Goal: Check status: Check status

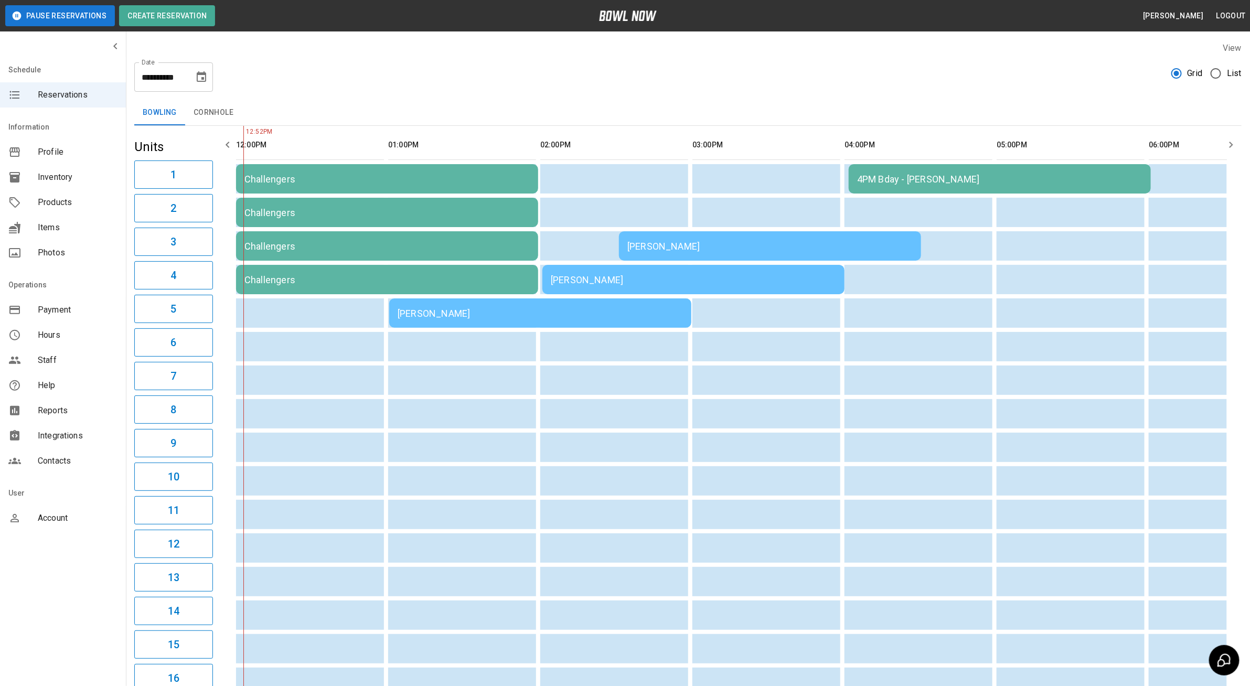
click at [423, 308] on div "[PERSON_NAME]" at bounding box center [540, 313] width 285 height 11
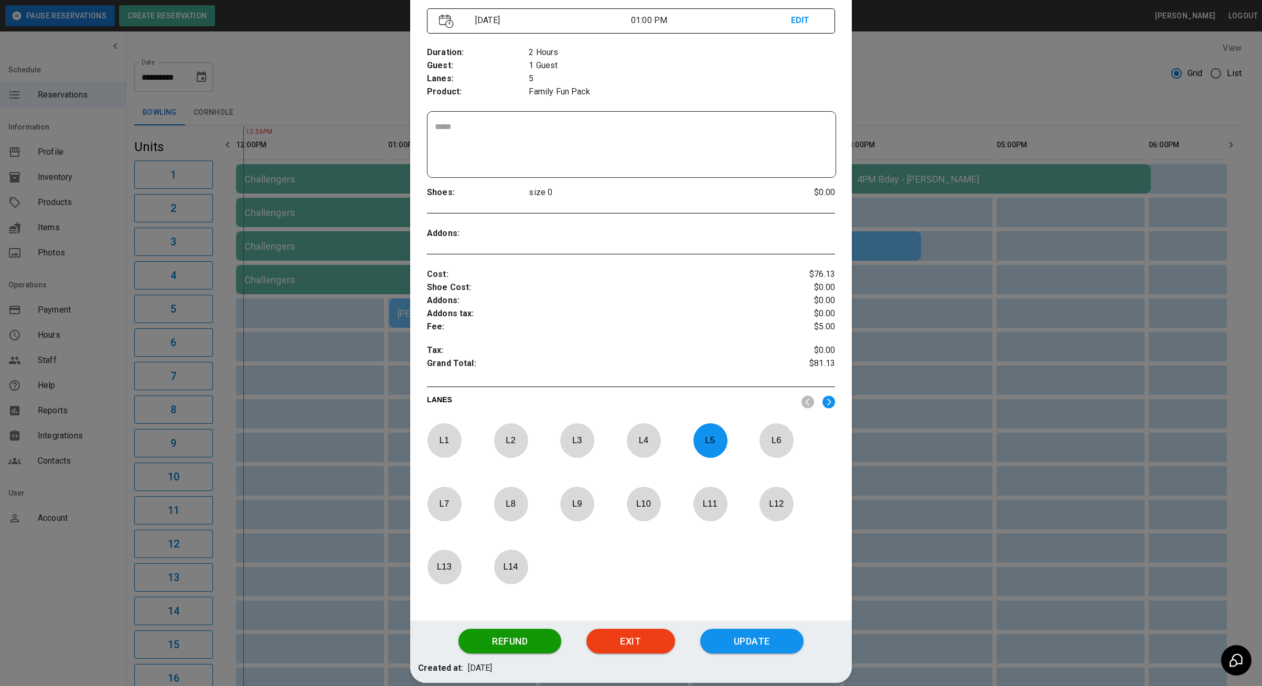
scroll to position [141, 0]
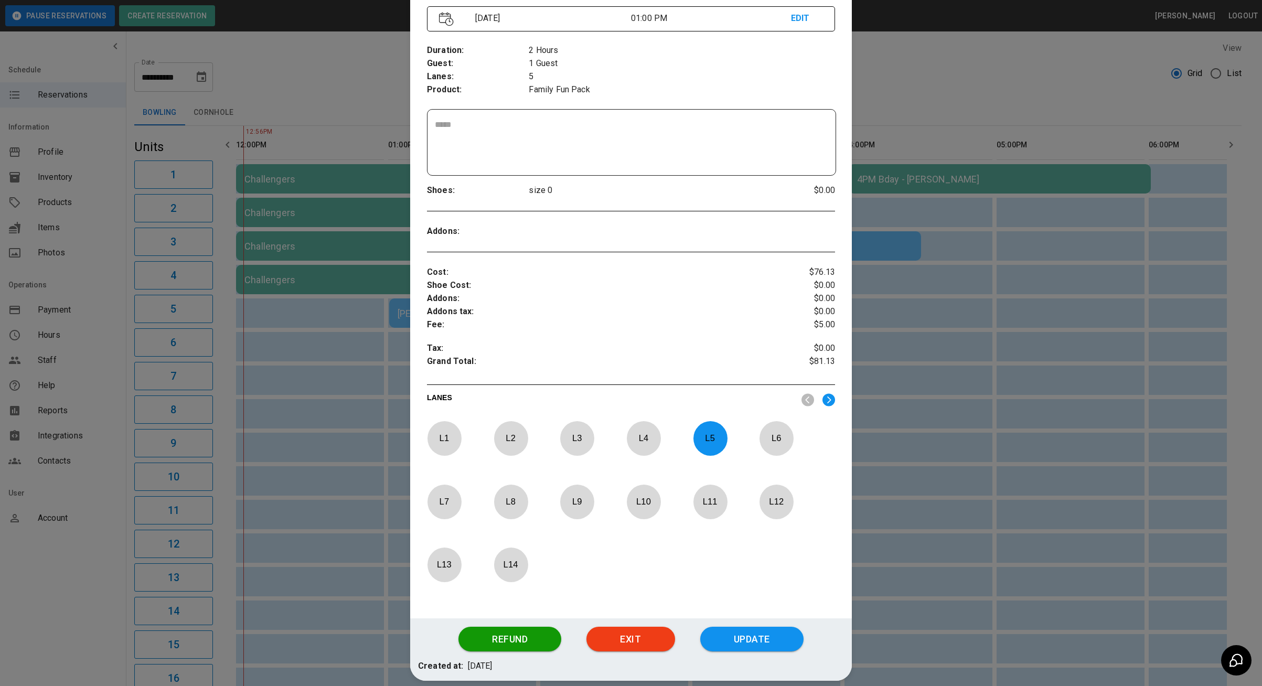
click at [327, 448] on div at bounding box center [631, 343] width 1262 height 686
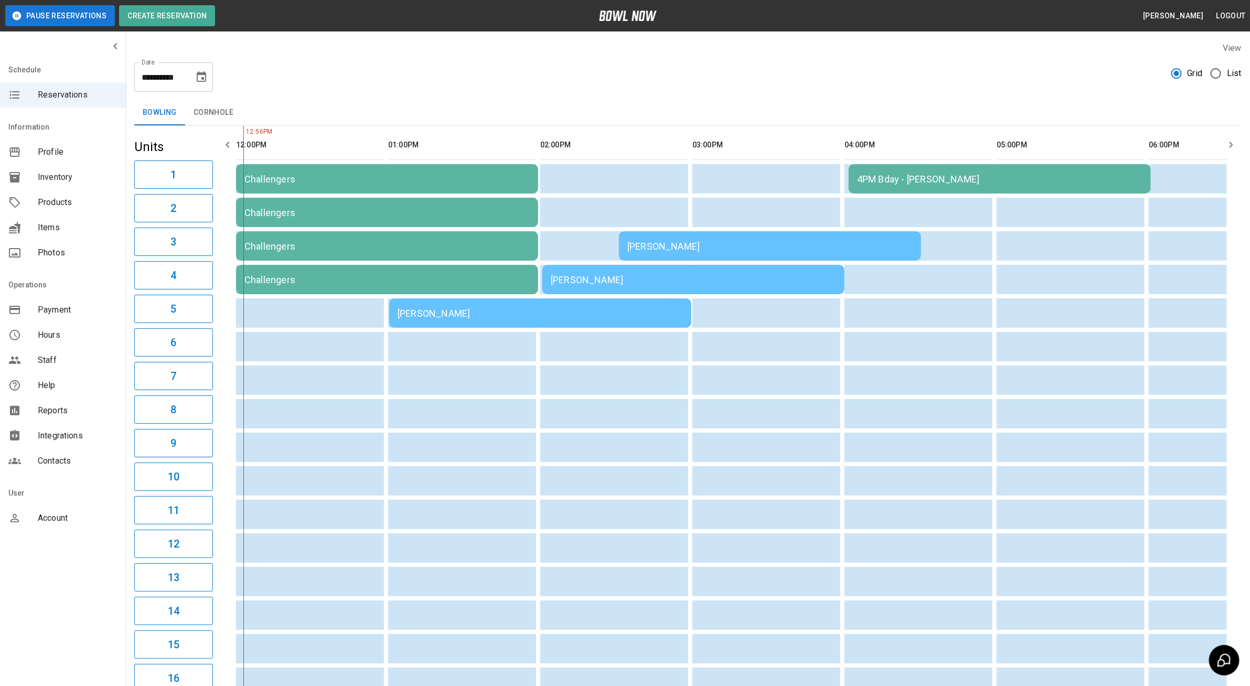
click at [430, 323] on td "[PERSON_NAME]" at bounding box center [540, 313] width 302 height 29
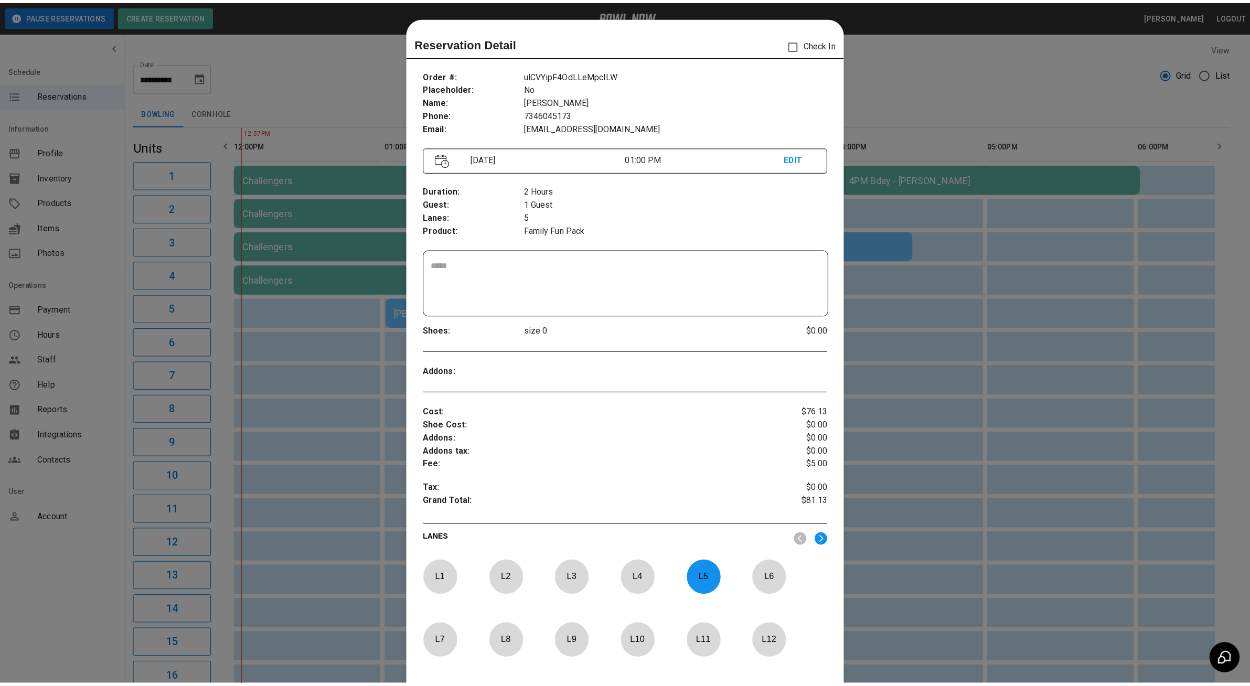
scroll to position [16, 0]
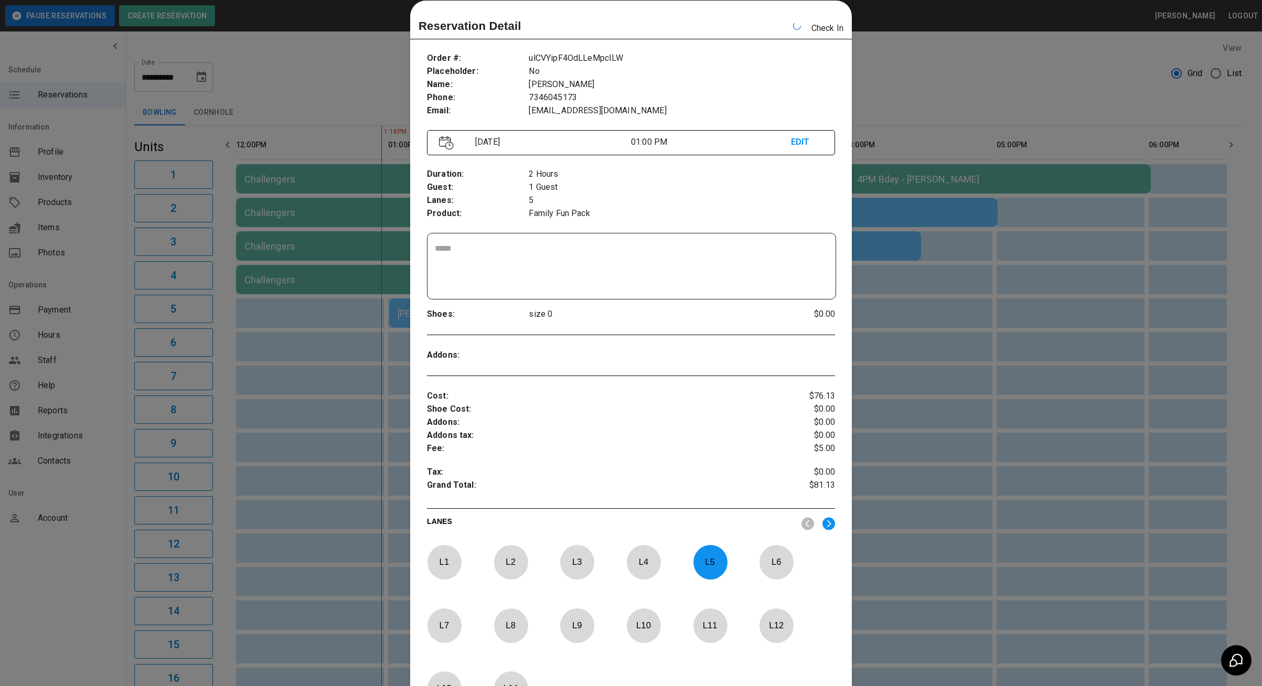
click at [933, 400] on div at bounding box center [631, 343] width 1262 height 686
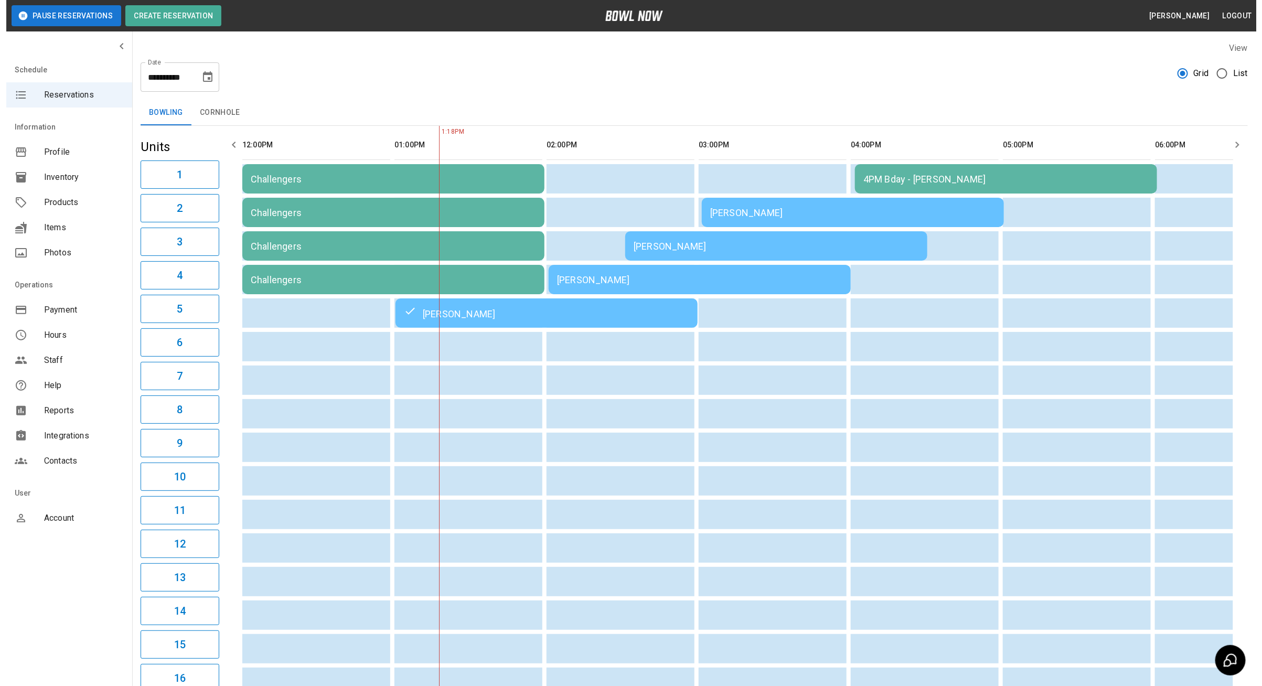
scroll to position [0, 152]
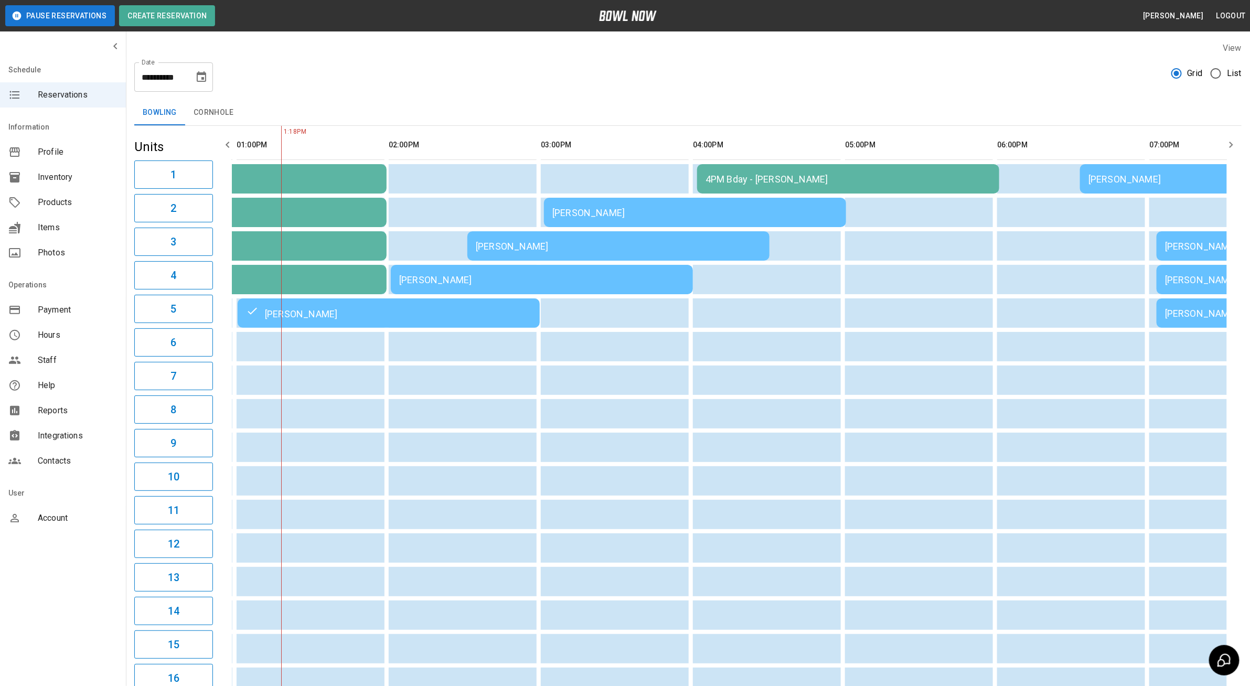
click at [447, 274] on div "[PERSON_NAME]" at bounding box center [541, 279] width 285 height 11
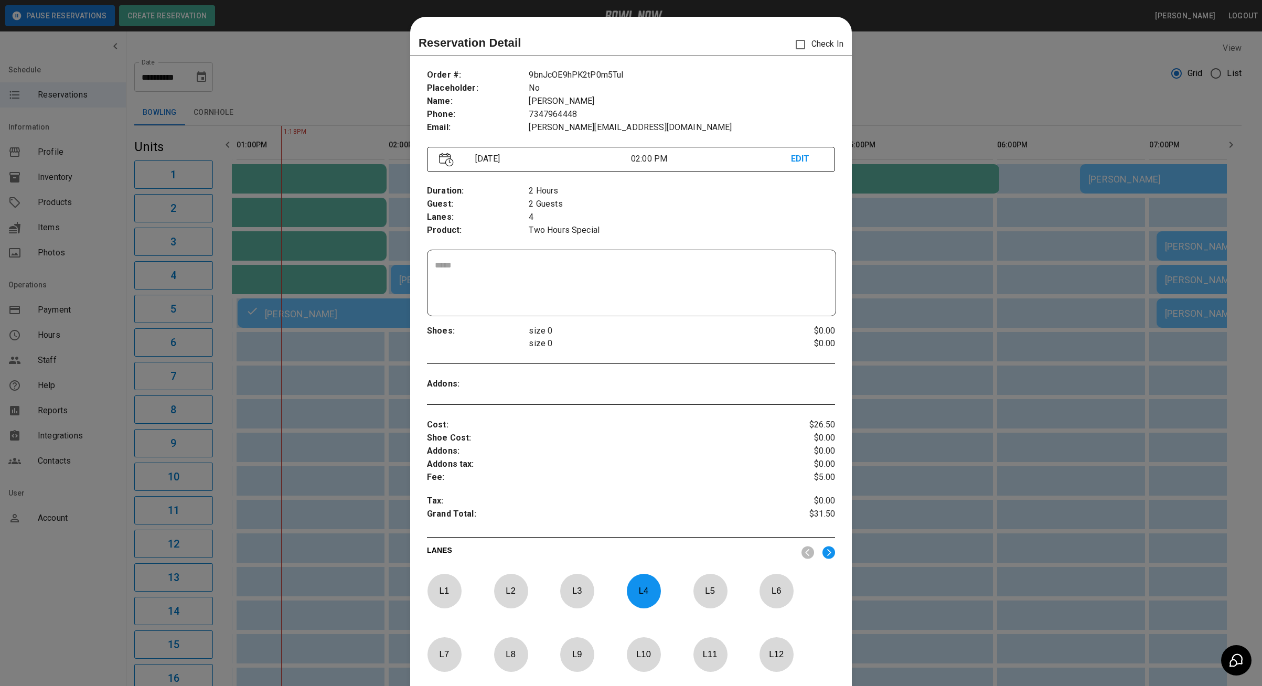
scroll to position [16, 0]
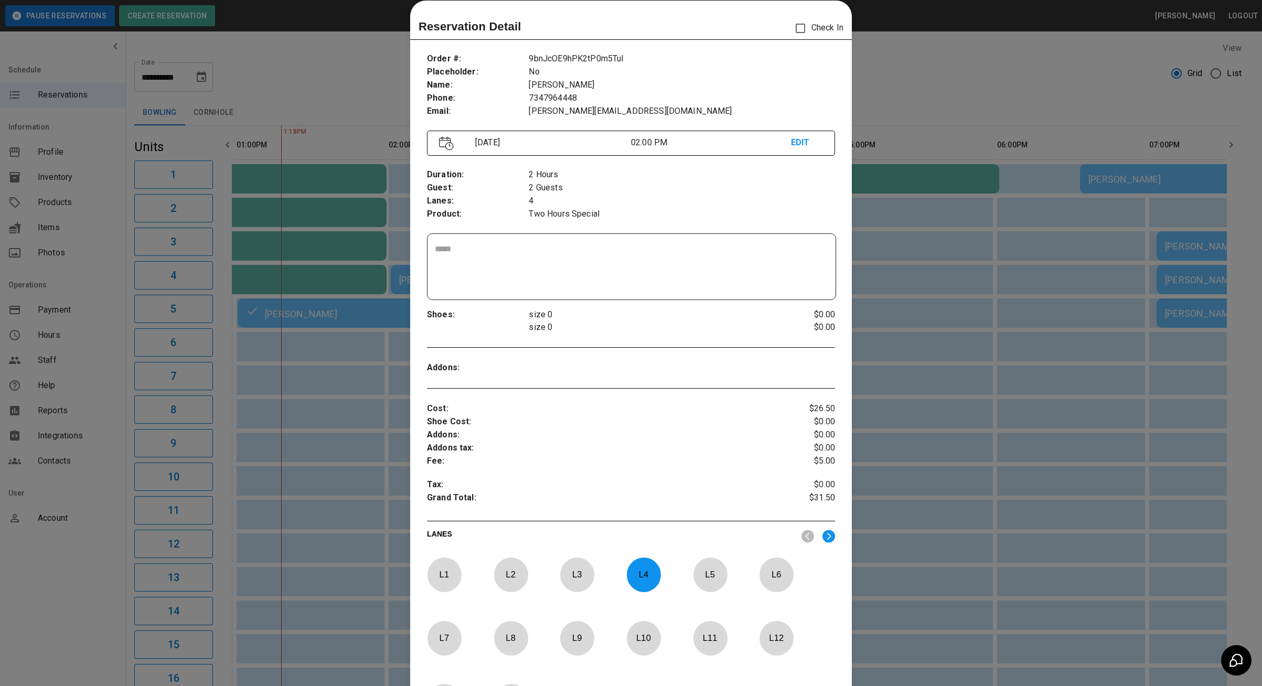
click at [297, 422] on div at bounding box center [631, 343] width 1262 height 686
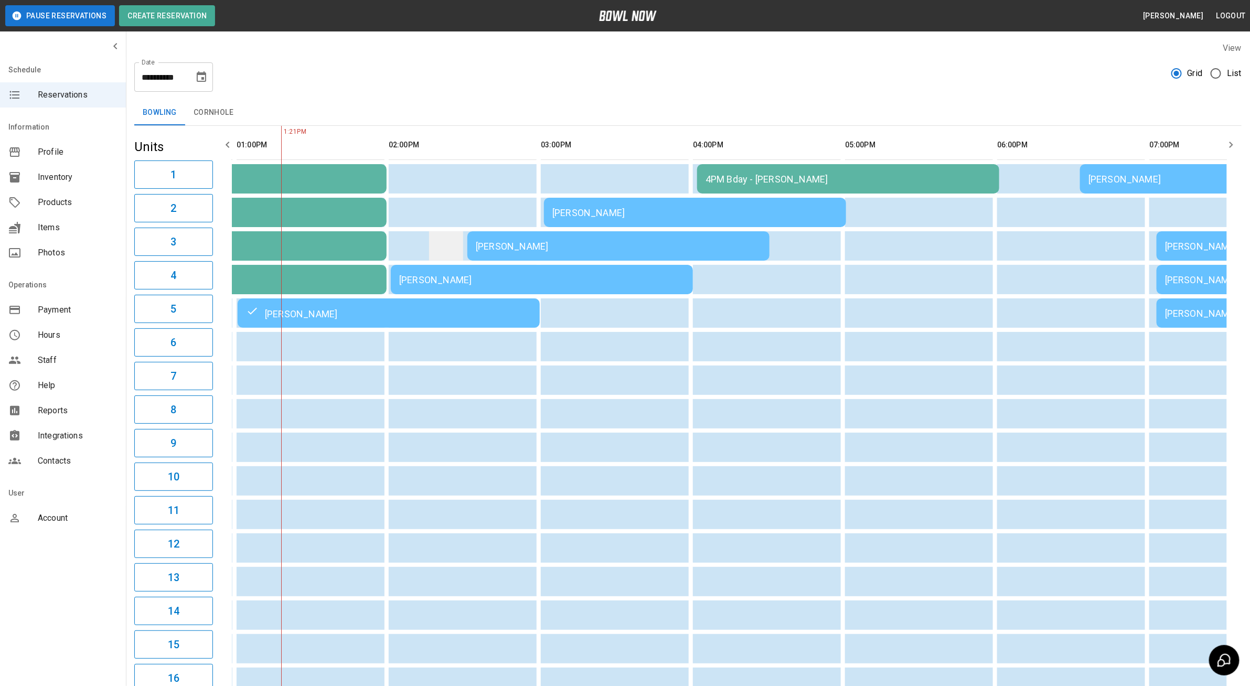
click at [449, 260] on td "sticky table" at bounding box center [446, 245] width 34 height 29
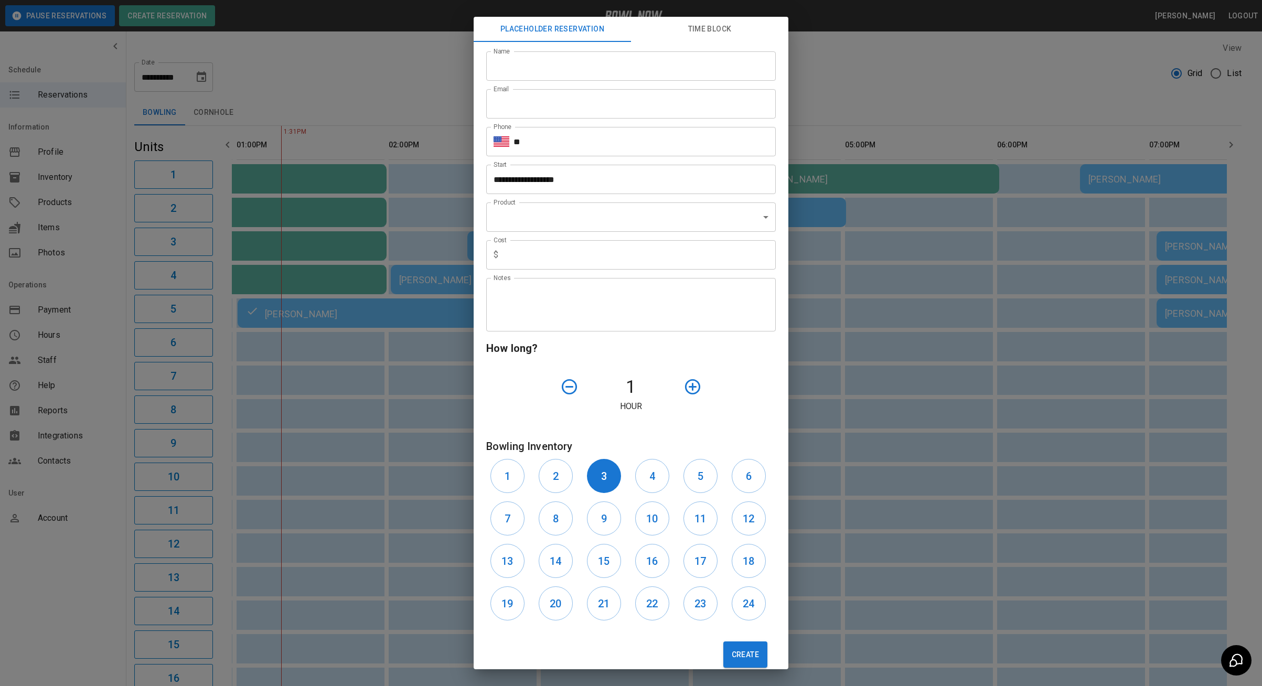
click at [420, 297] on div "**********" at bounding box center [631, 343] width 1262 height 686
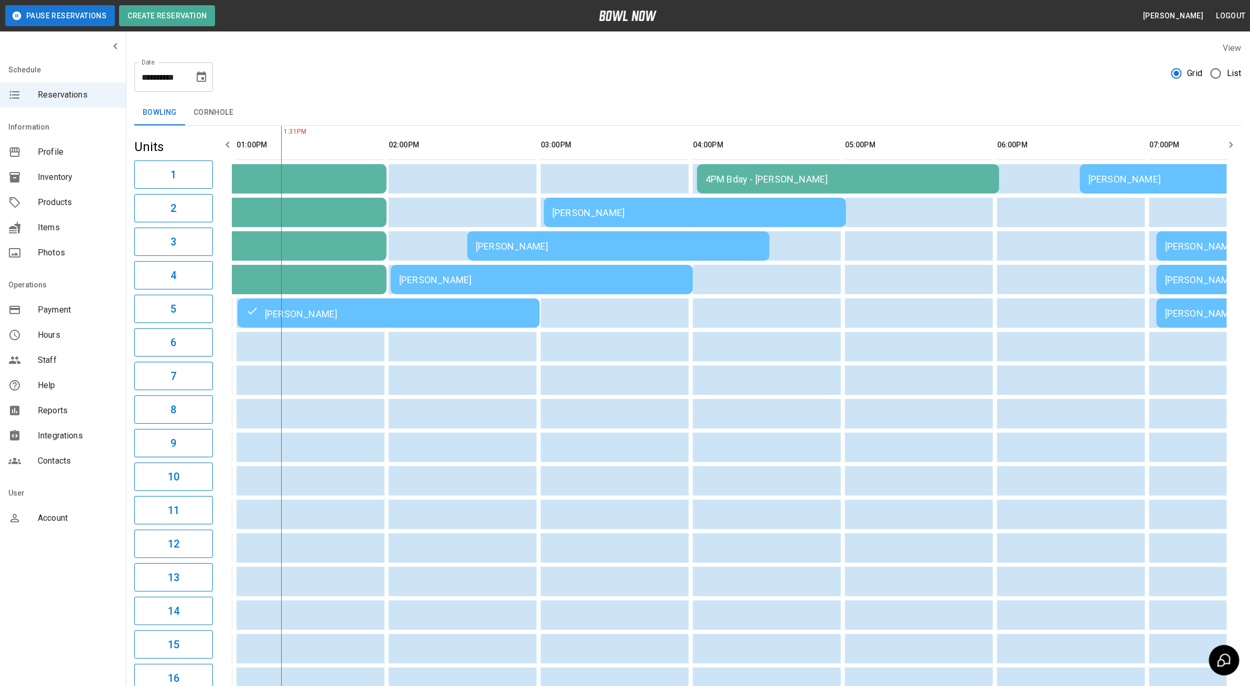
click at [417, 276] on div "[PERSON_NAME]" at bounding box center [541, 279] width 285 height 11
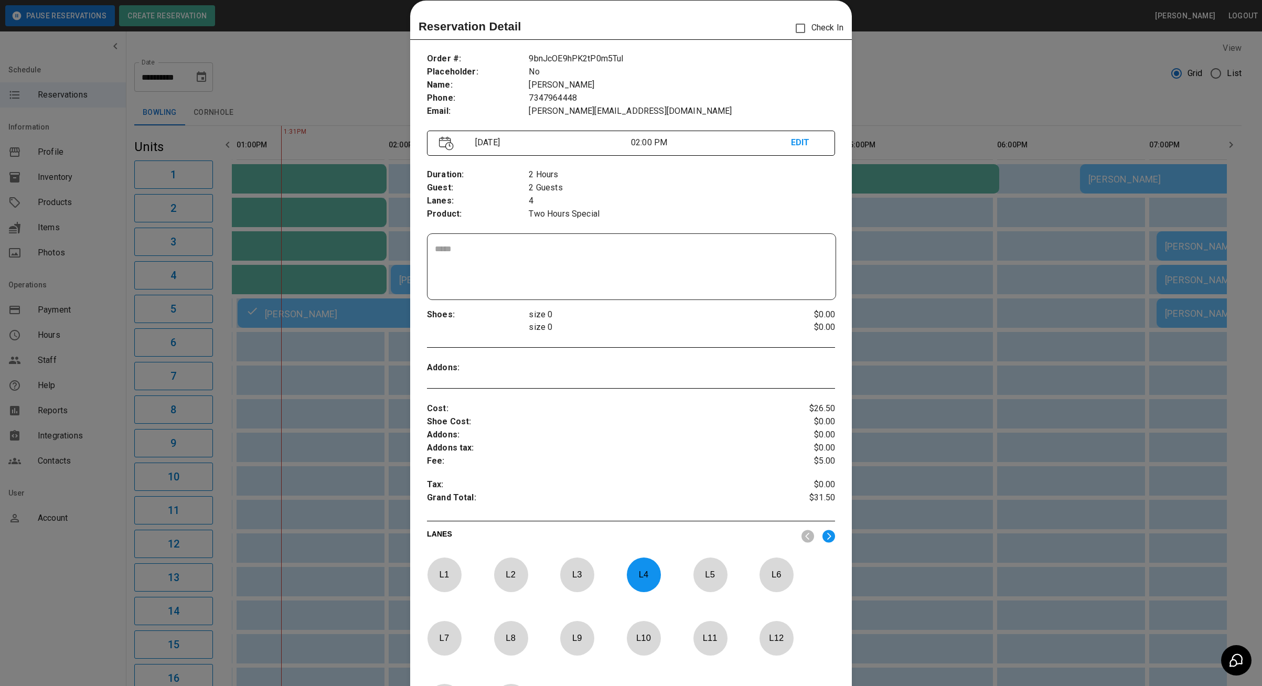
click at [273, 366] on div at bounding box center [631, 343] width 1262 height 686
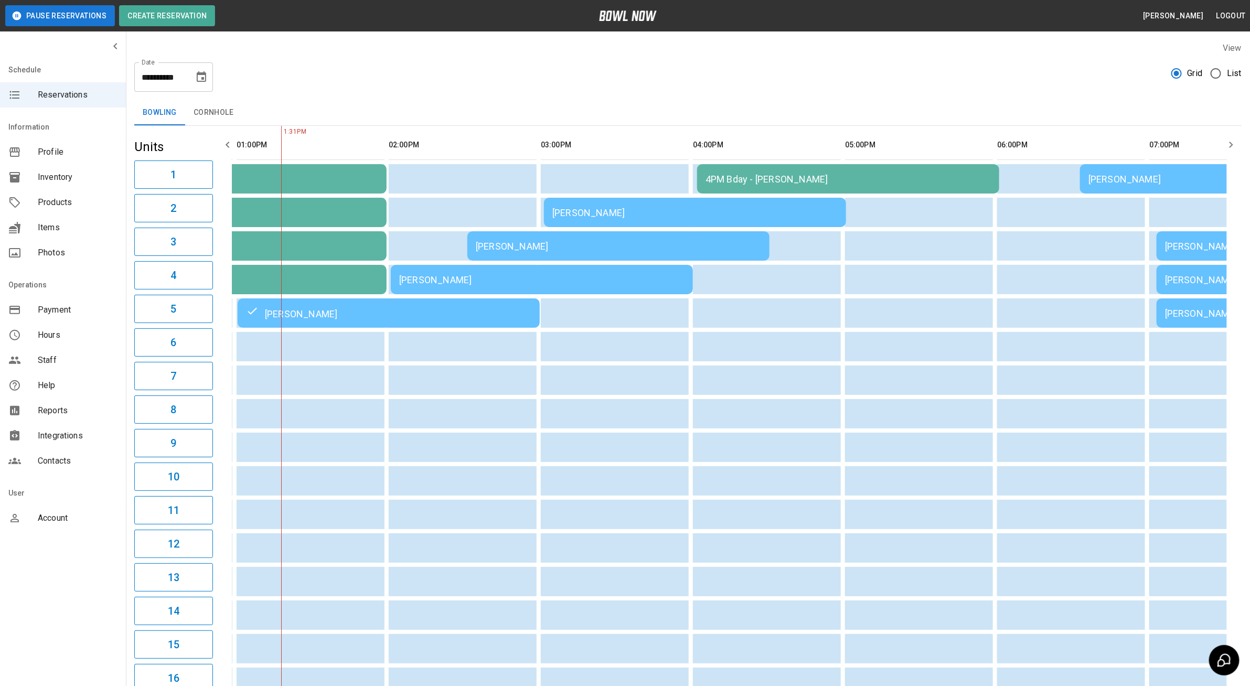
click at [434, 278] on div "[PERSON_NAME]" at bounding box center [541, 279] width 285 height 11
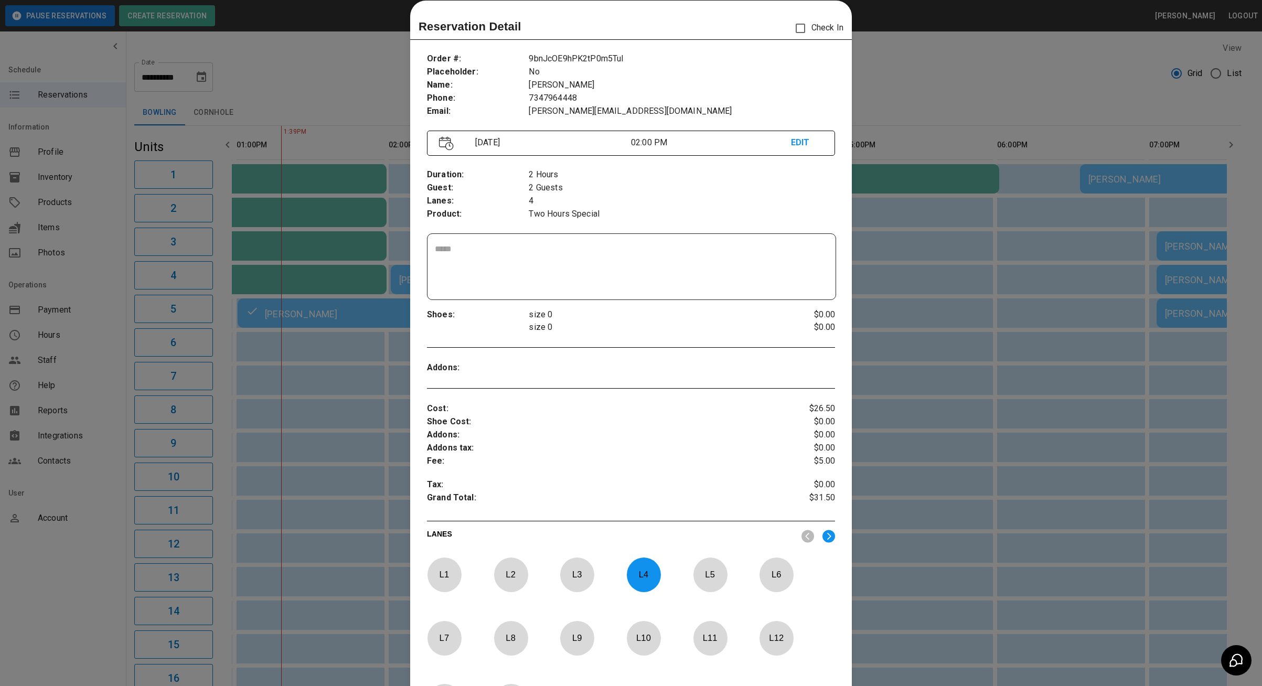
click at [323, 351] on div at bounding box center [631, 343] width 1262 height 686
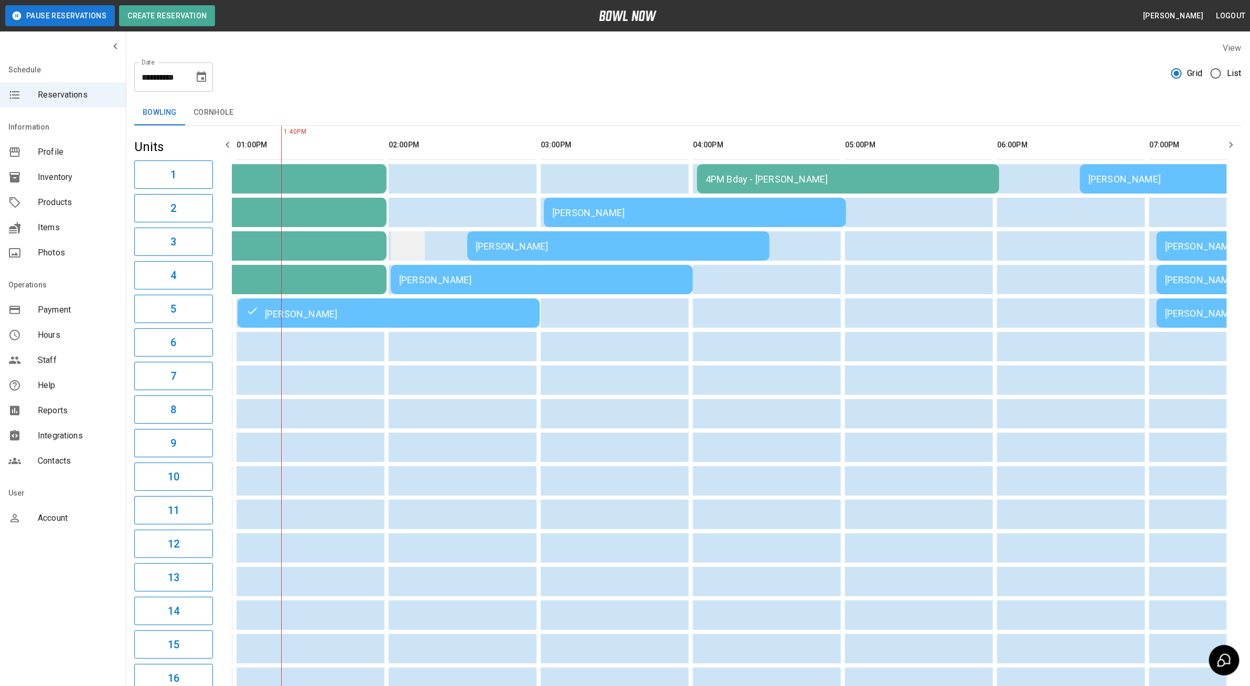
click at [416, 257] on td "sticky table" at bounding box center [408, 245] width 34 height 29
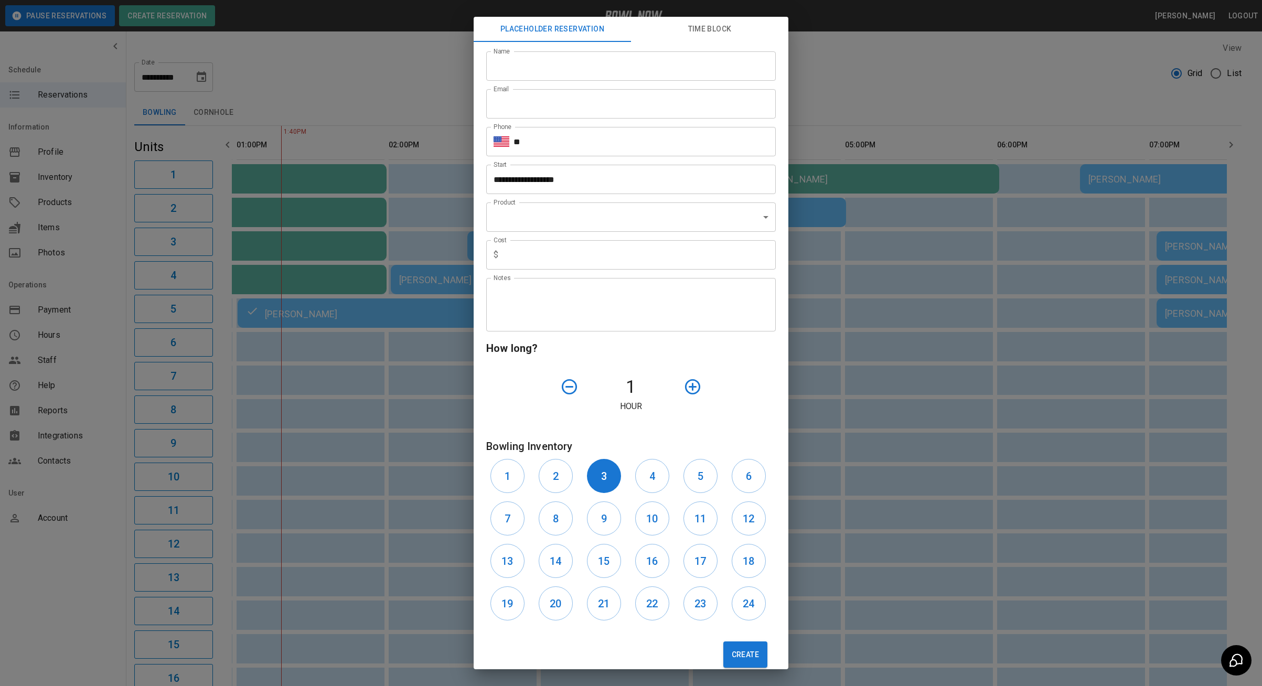
click at [384, 403] on div "**********" at bounding box center [631, 343] width 1262 height 686
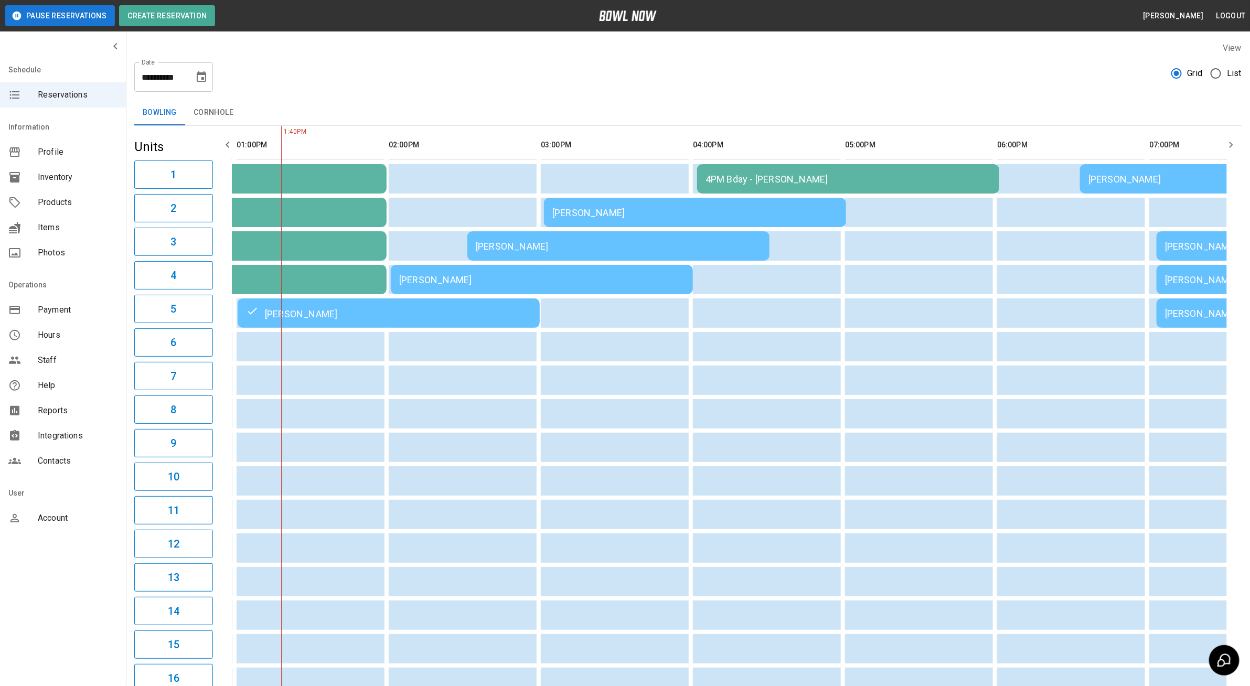
click at [421, 274] on div "[PERSON_NAME]" at bounding box center [541, 279] width 285 height 11
